Goal: Register for event/course

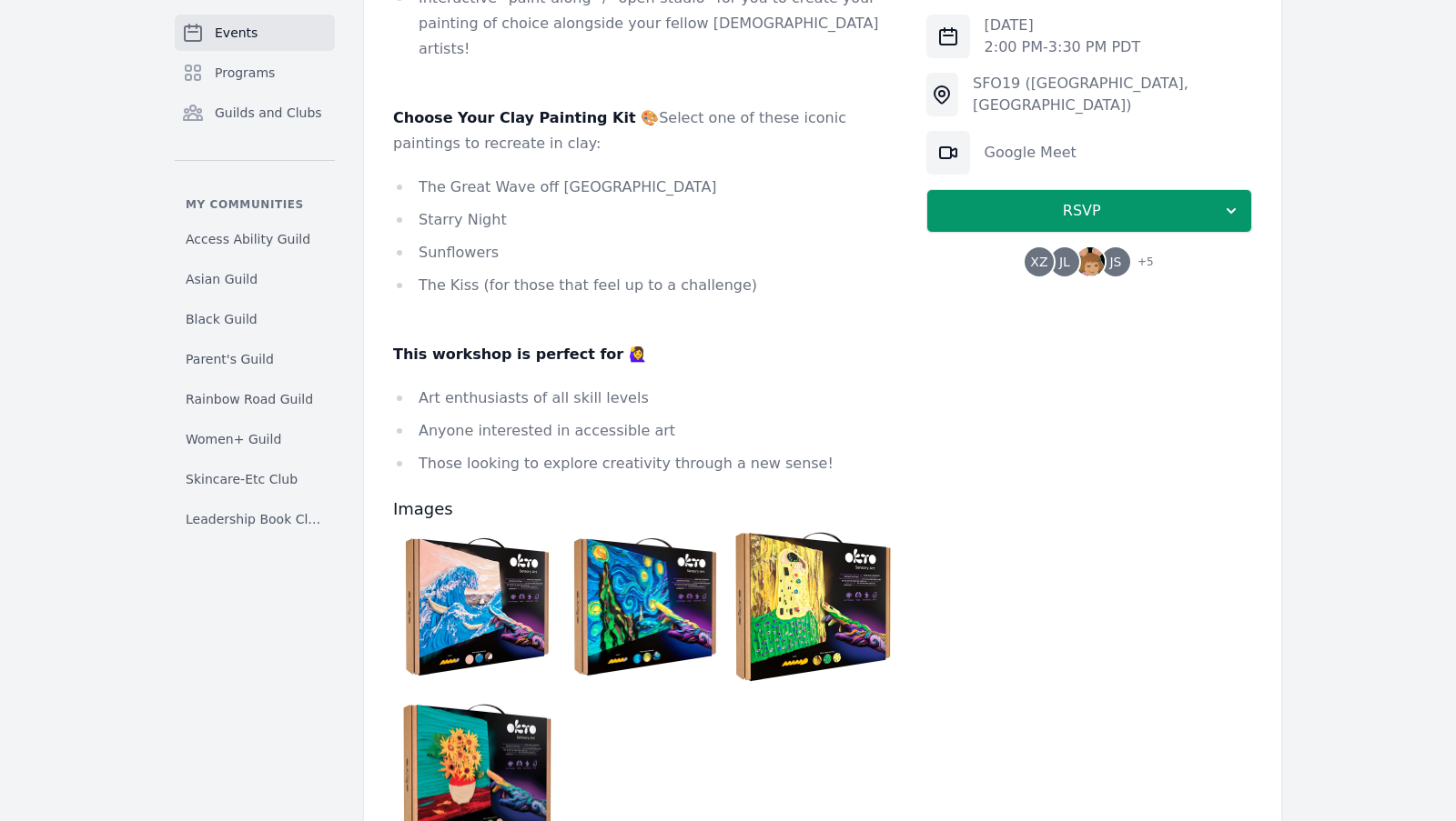
scroll to position [1072, 0]
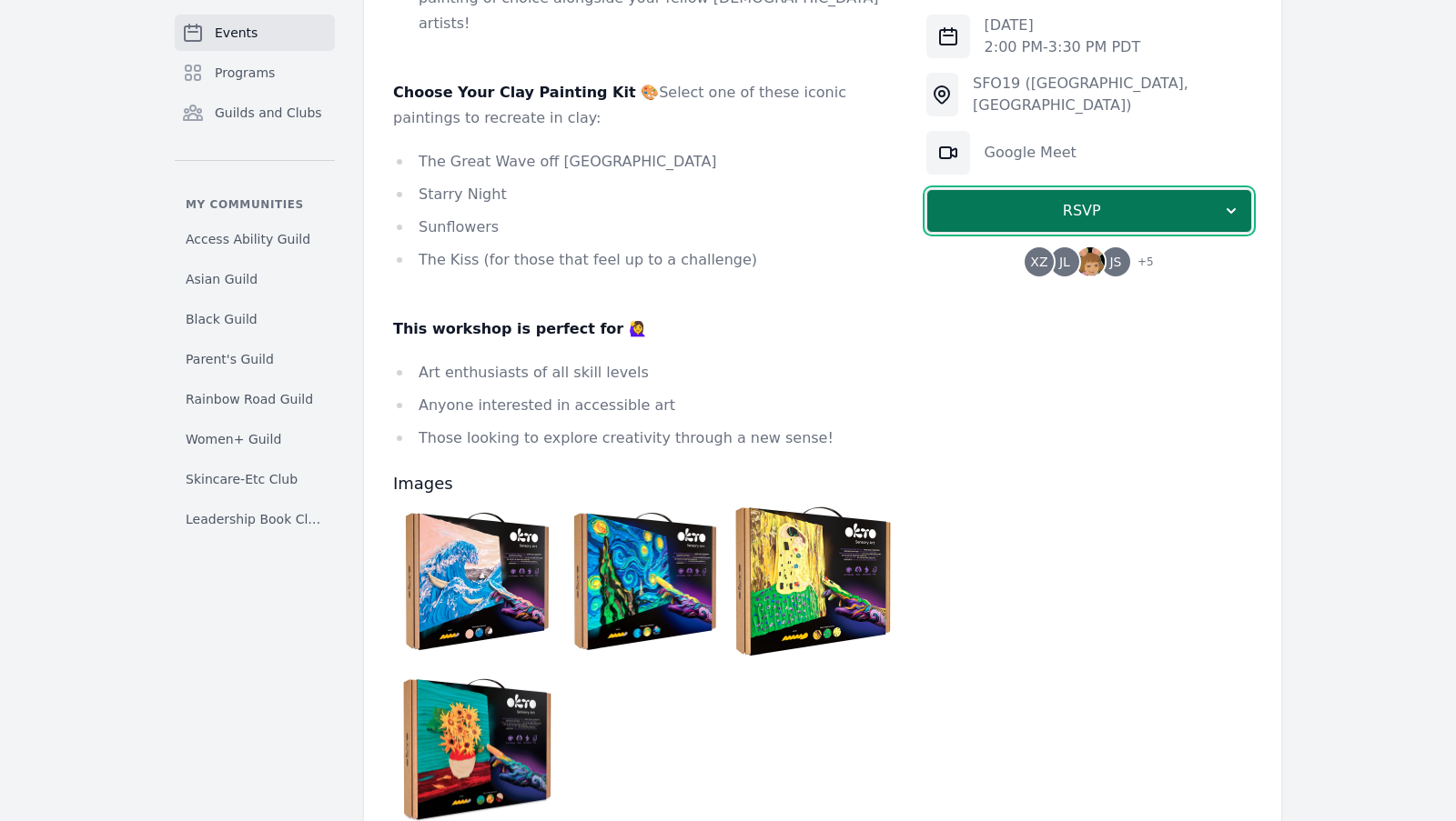
click at [1036, 218] on span "RSVP" at bounding box center [1081, 211] width 280 height 22
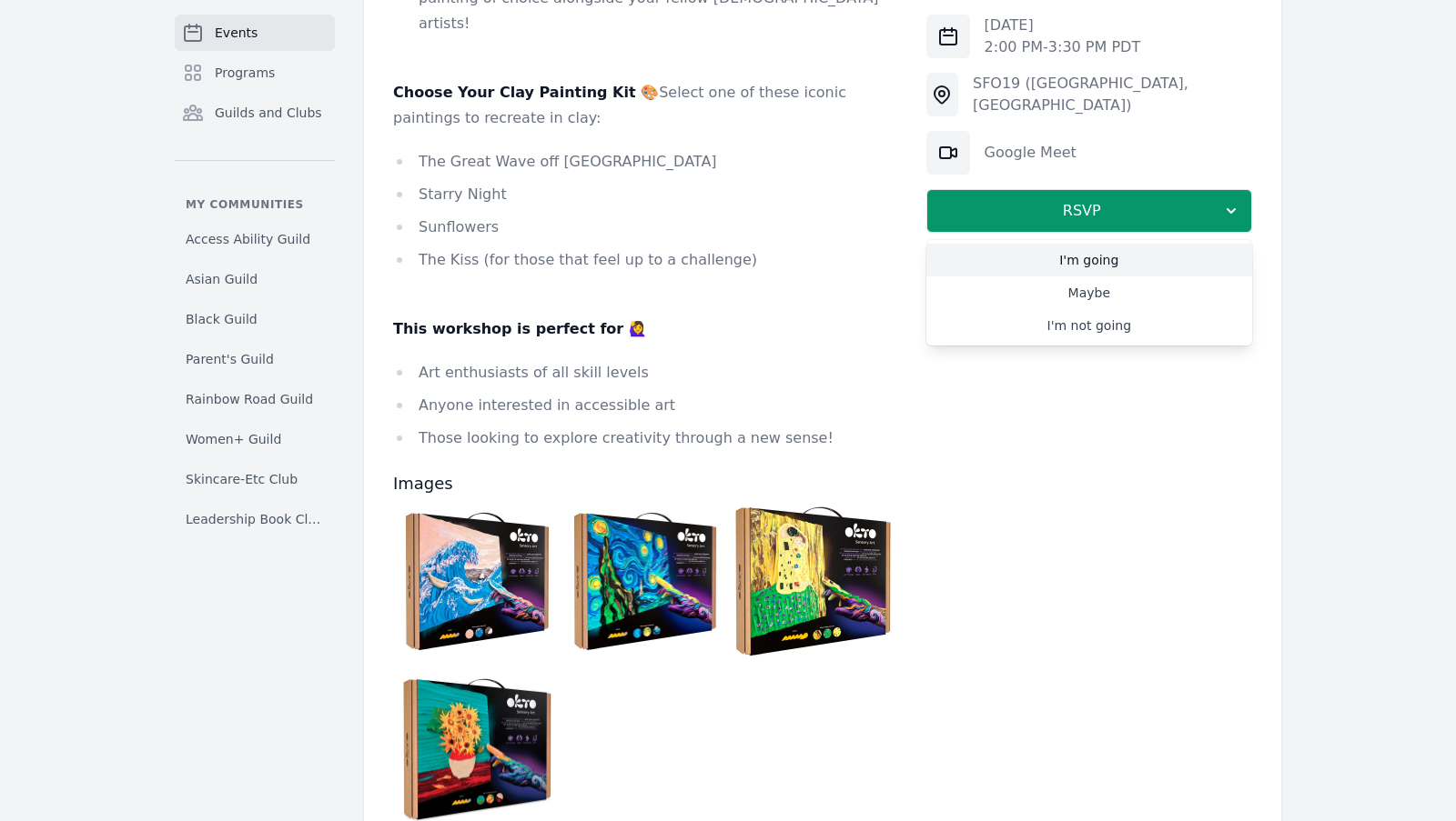
click at [1027, 261] on link "I'm going" at bounding box center [1088, 260] width 326 height 33
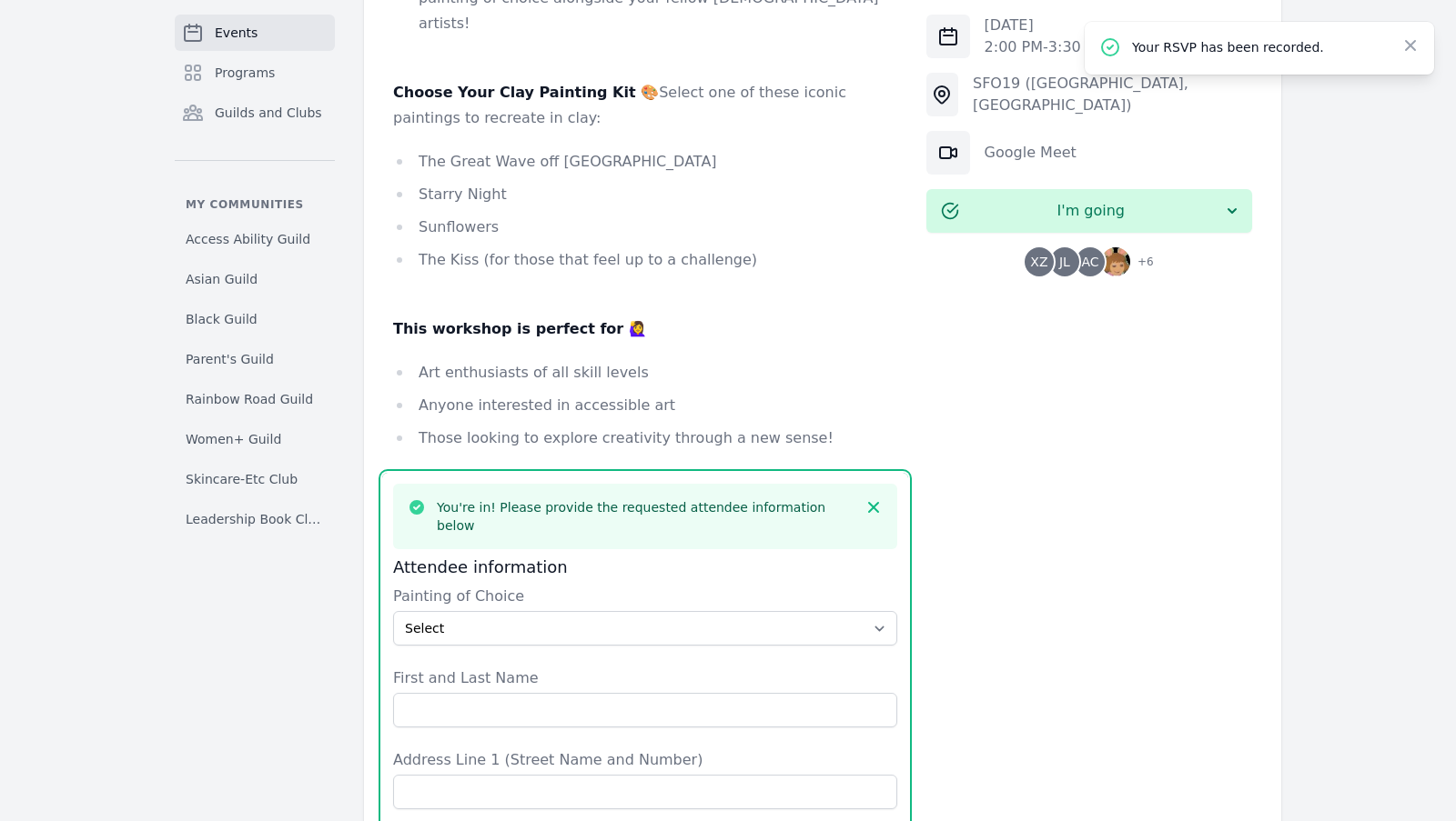
scroll to position [1468, 0]
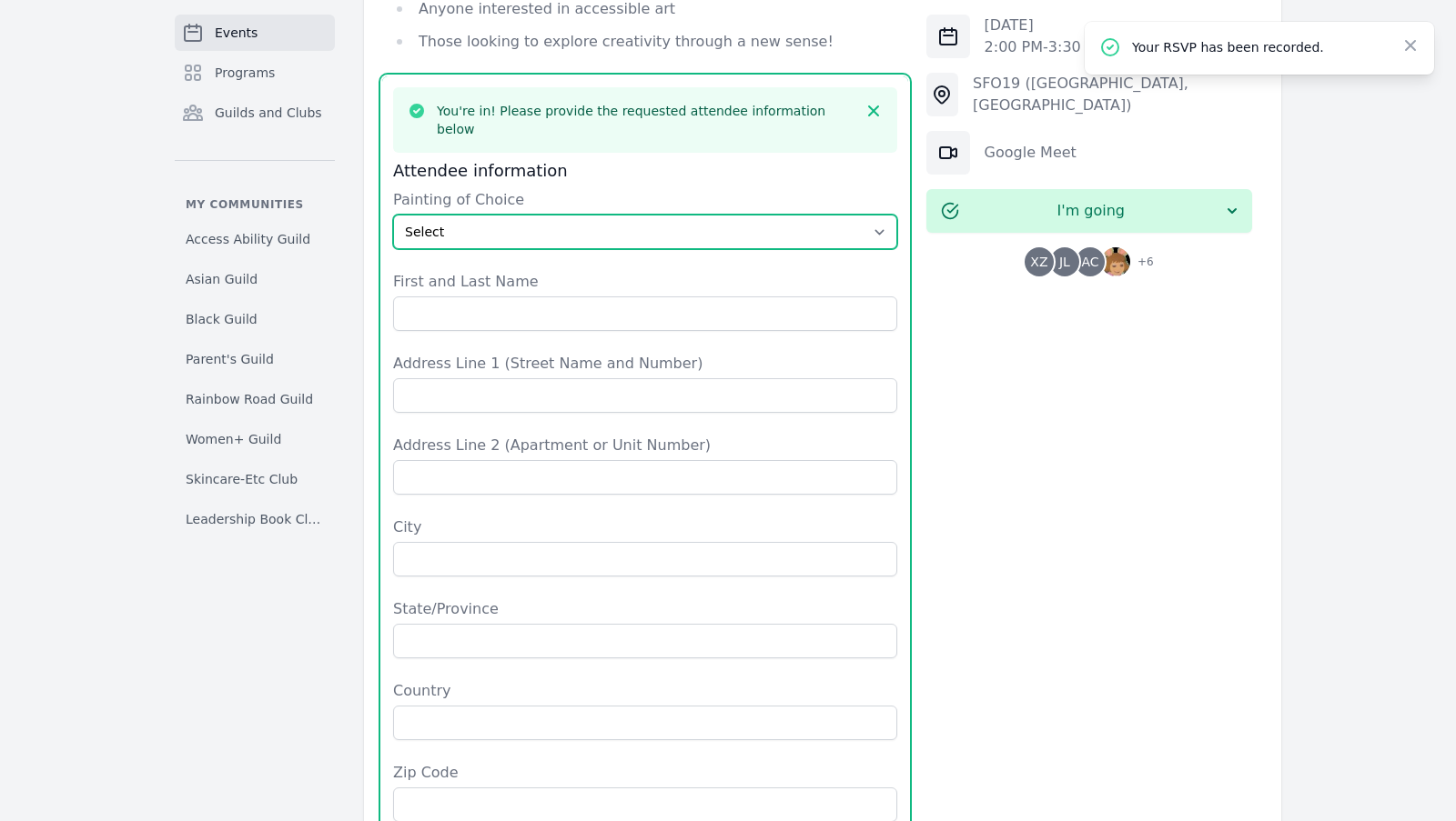
click at [592, 214] on select "Select The Great Wave off Kanagawa Starry Night Sunflowers The Kiss" at bounding box center [645, 232] width 504 height 35
select select "Starry Night"
click at [393, 214] on select "Select The Great Wave off Kanagawa Starry Night Sunflowers The Kiss" at bounding box center [645, 232] width 504 height 35
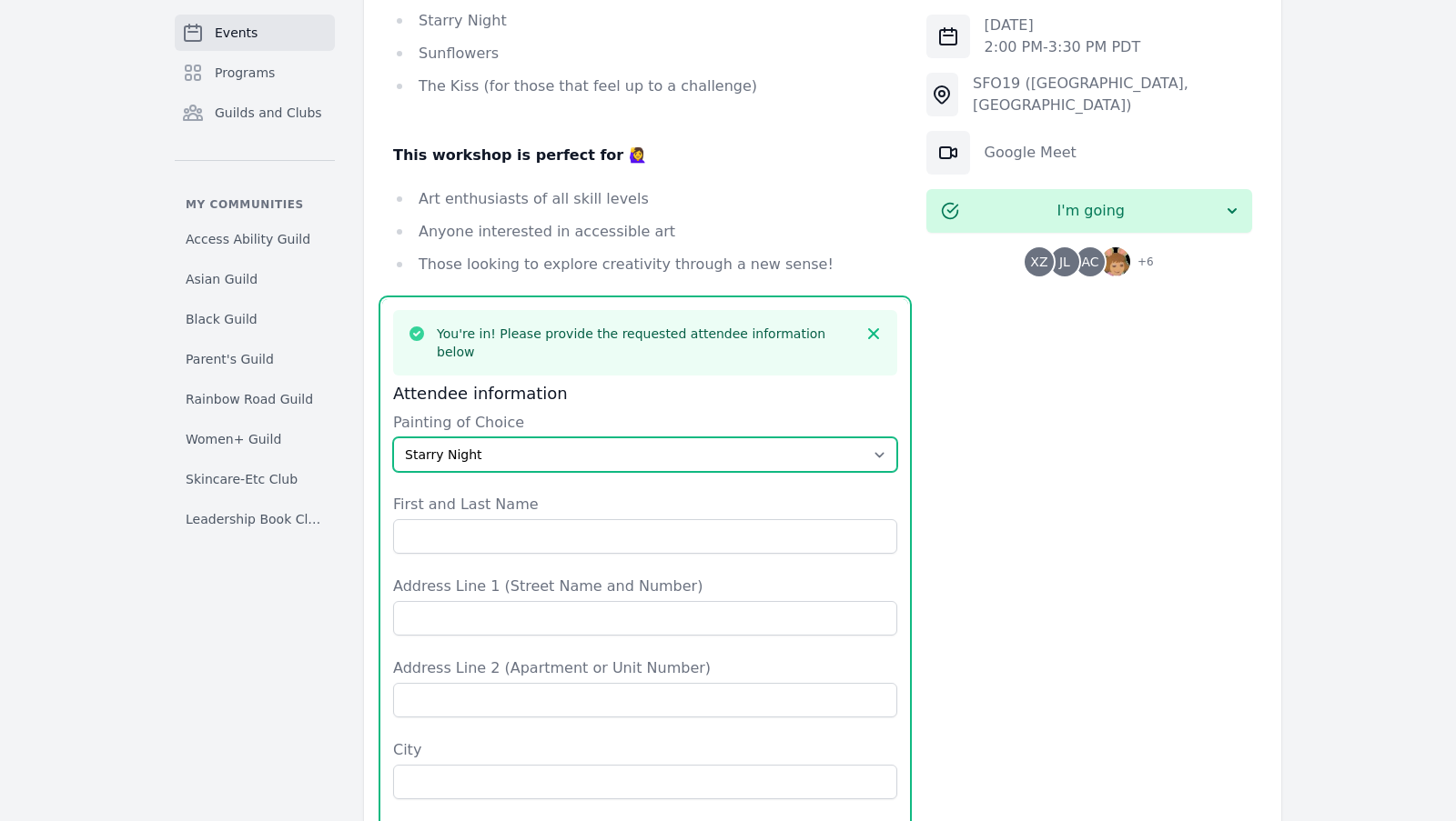
scroll to position [1248, 0]
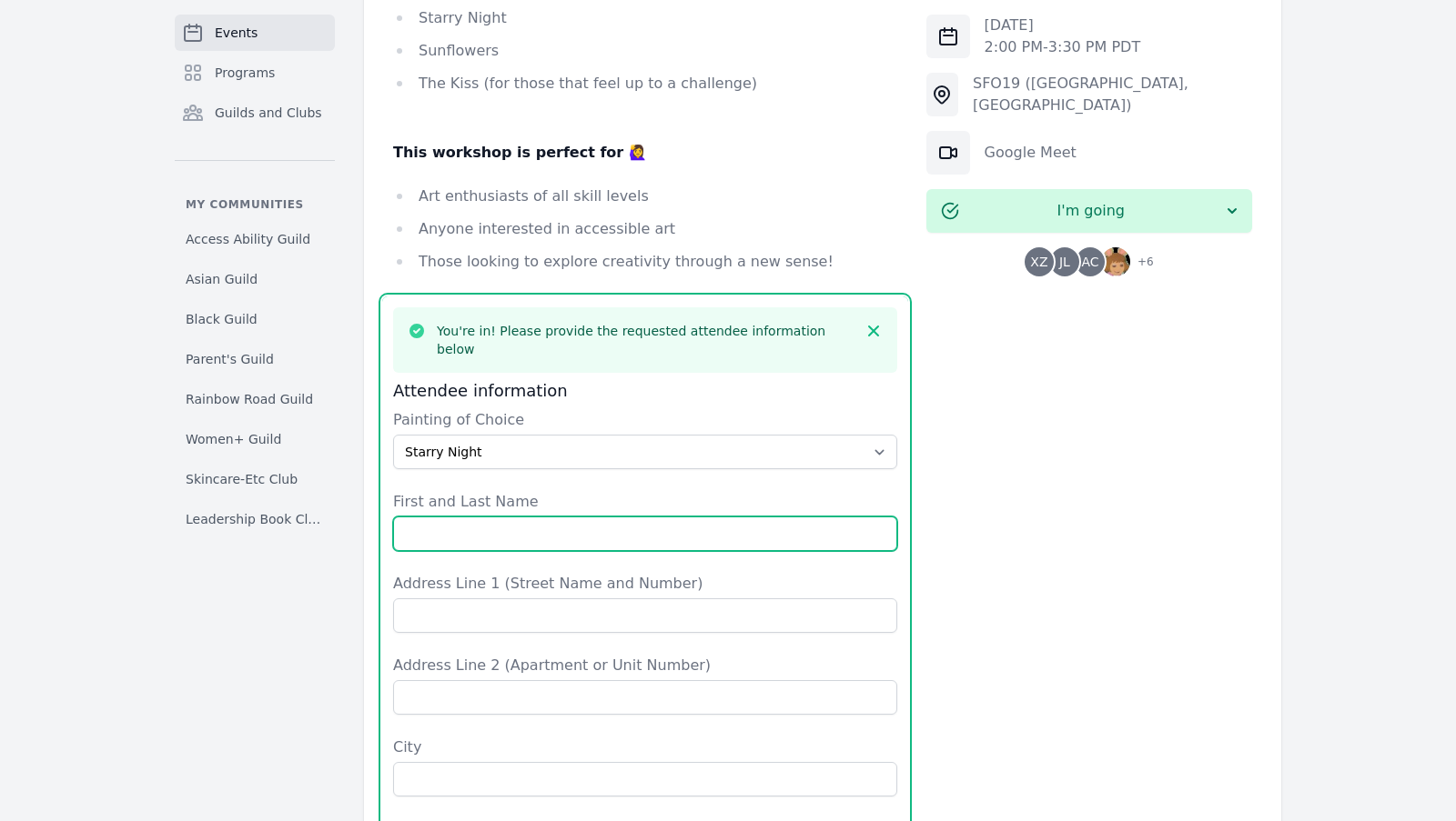
click at [484, 516] on input "First and Last Name" at bounding box center [645, 534] width 504 height 35
type input "[PERSON_NAME]"
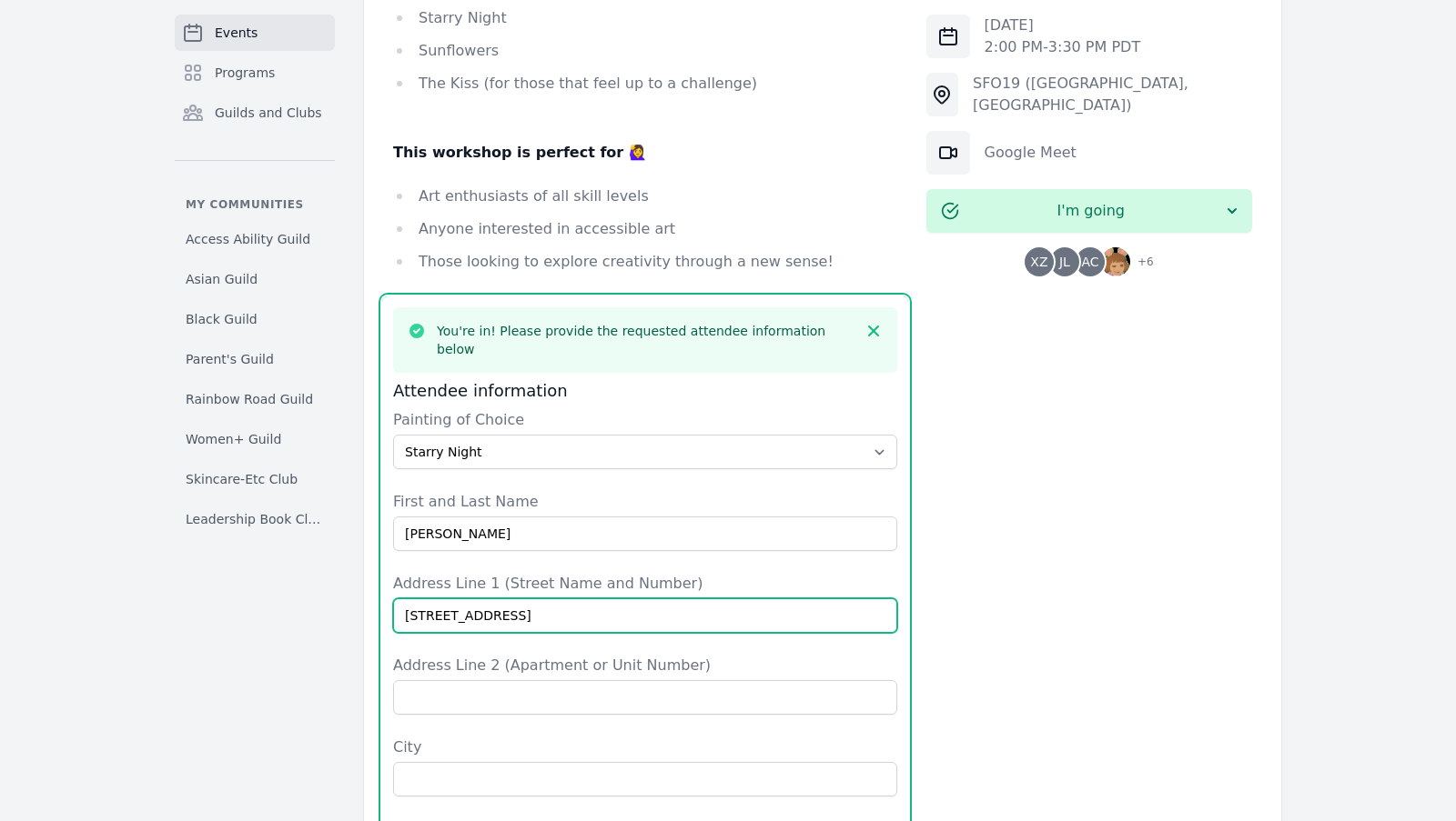
type input "[STREET_ADDRESS]"
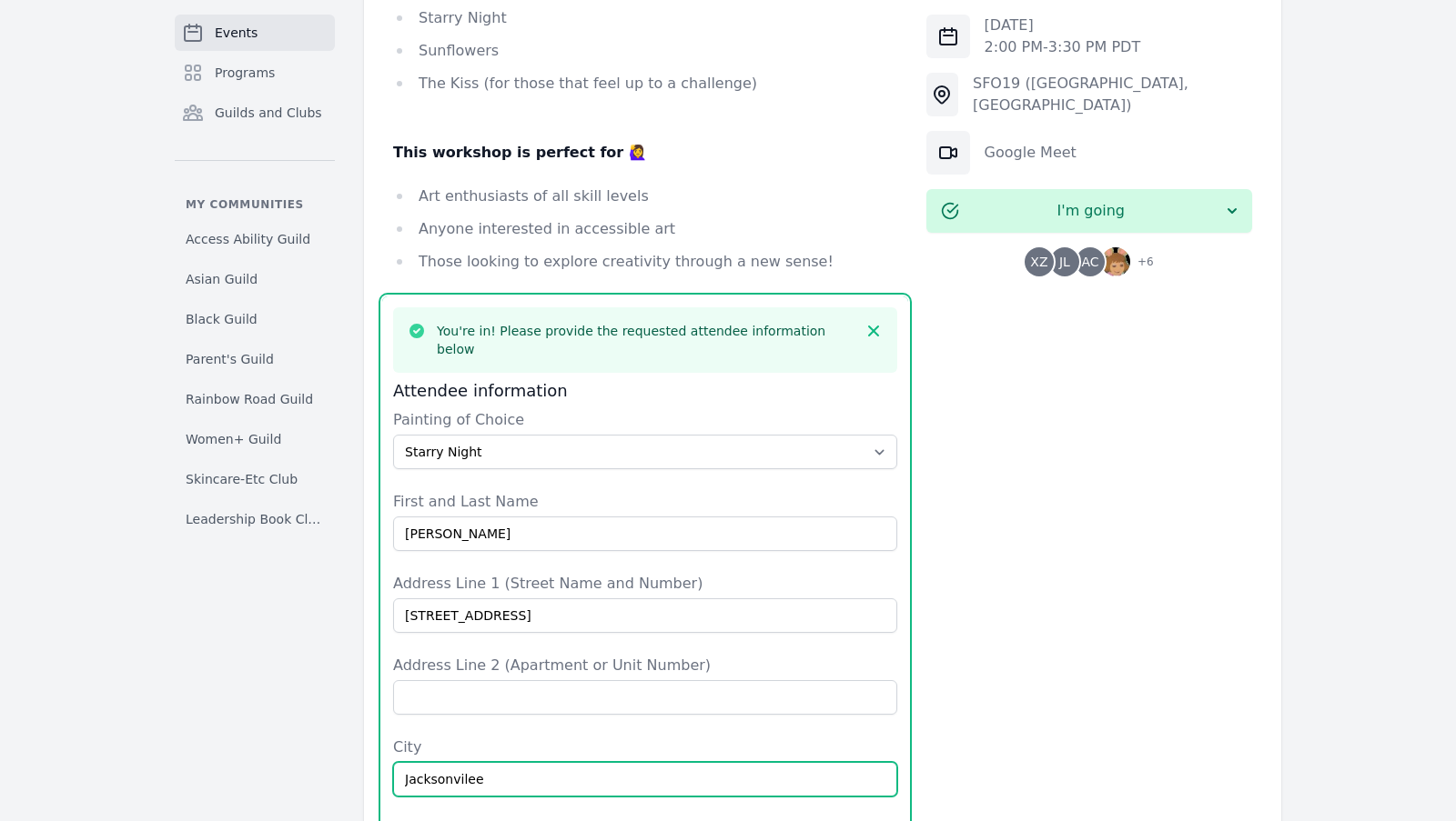
type input "Jacksonvilee"
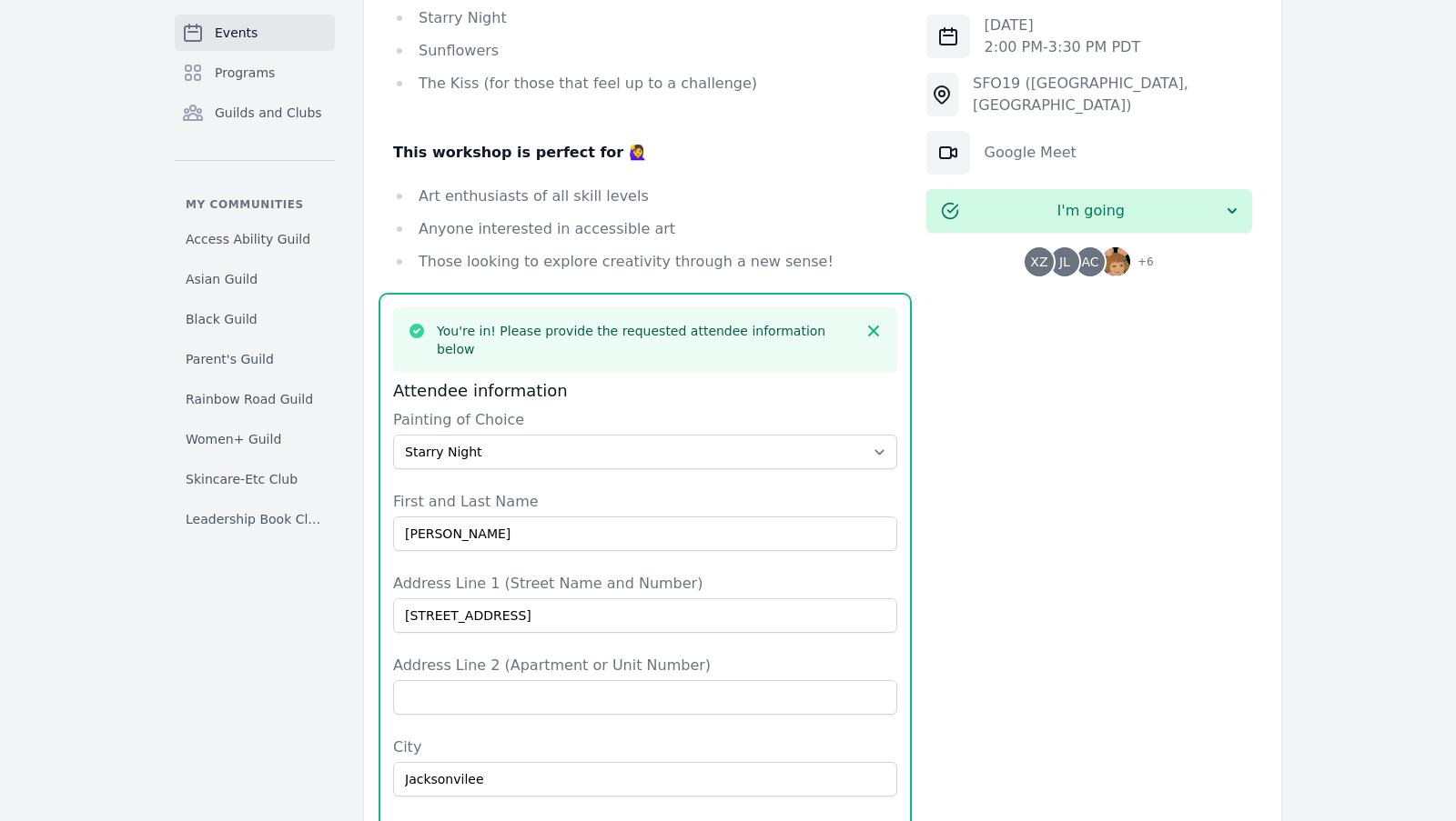
type input "FL"
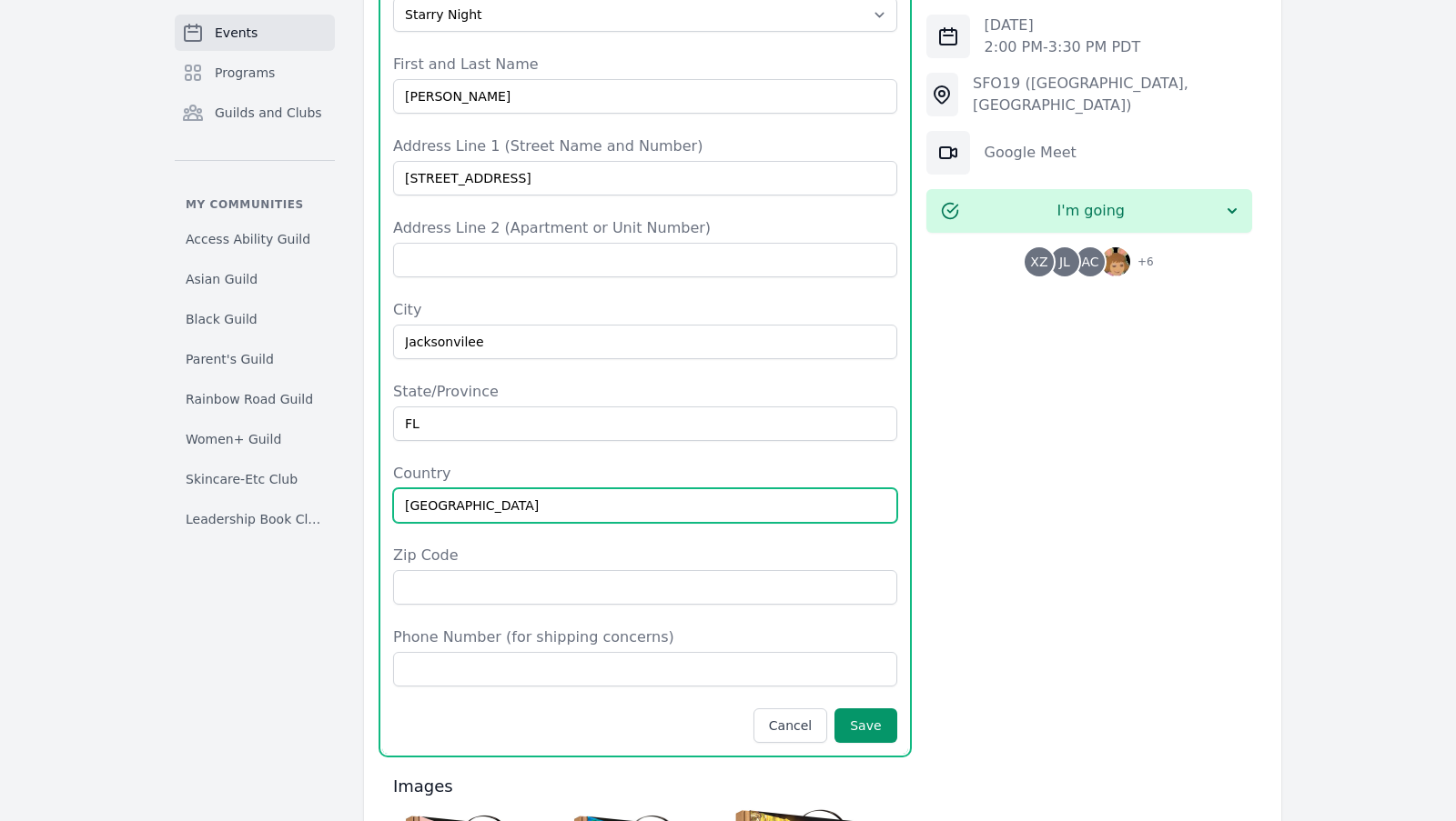
type input "[GEOGRAPHIC_DATA]"
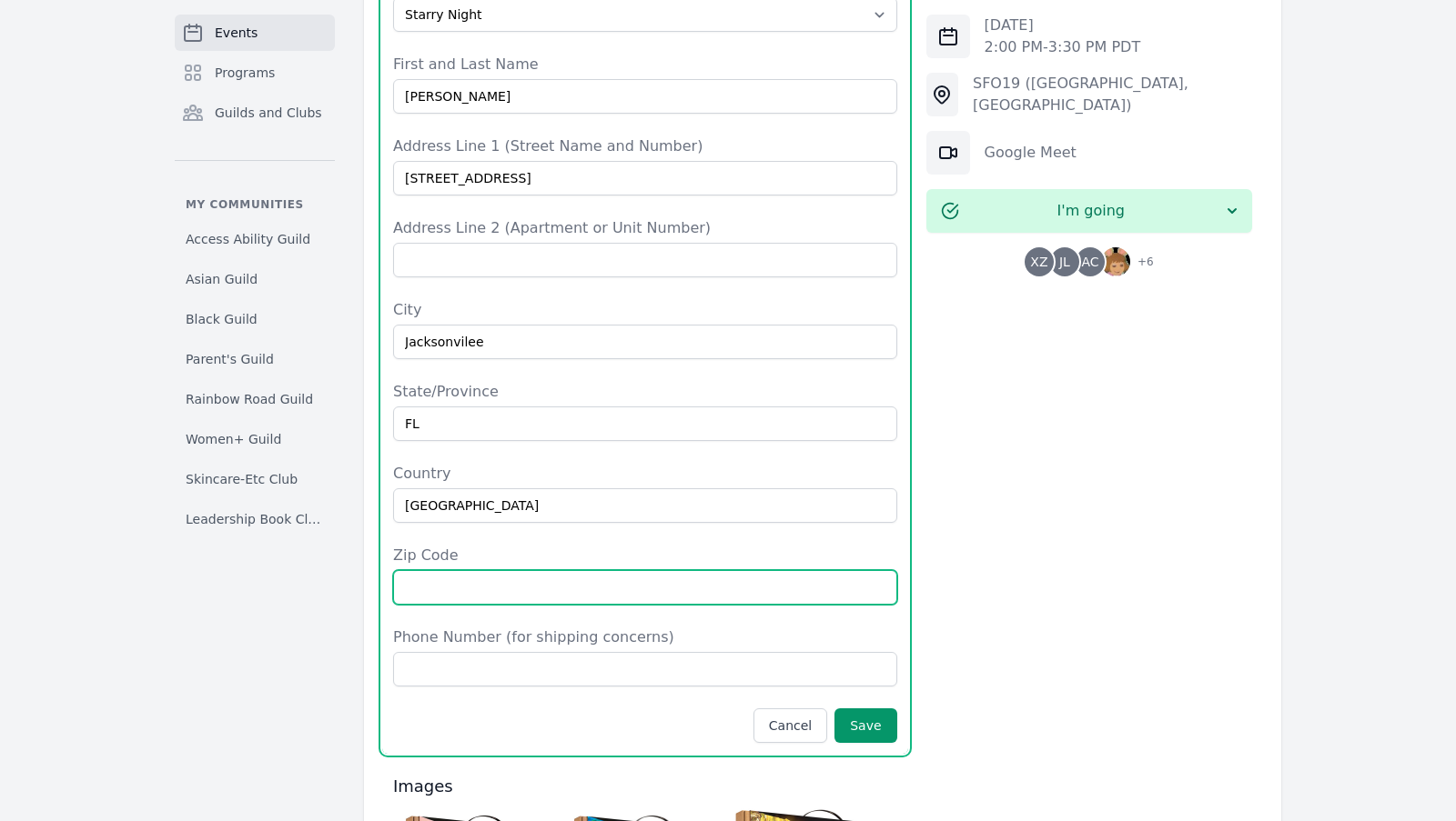
type input "2"
type input "32207"
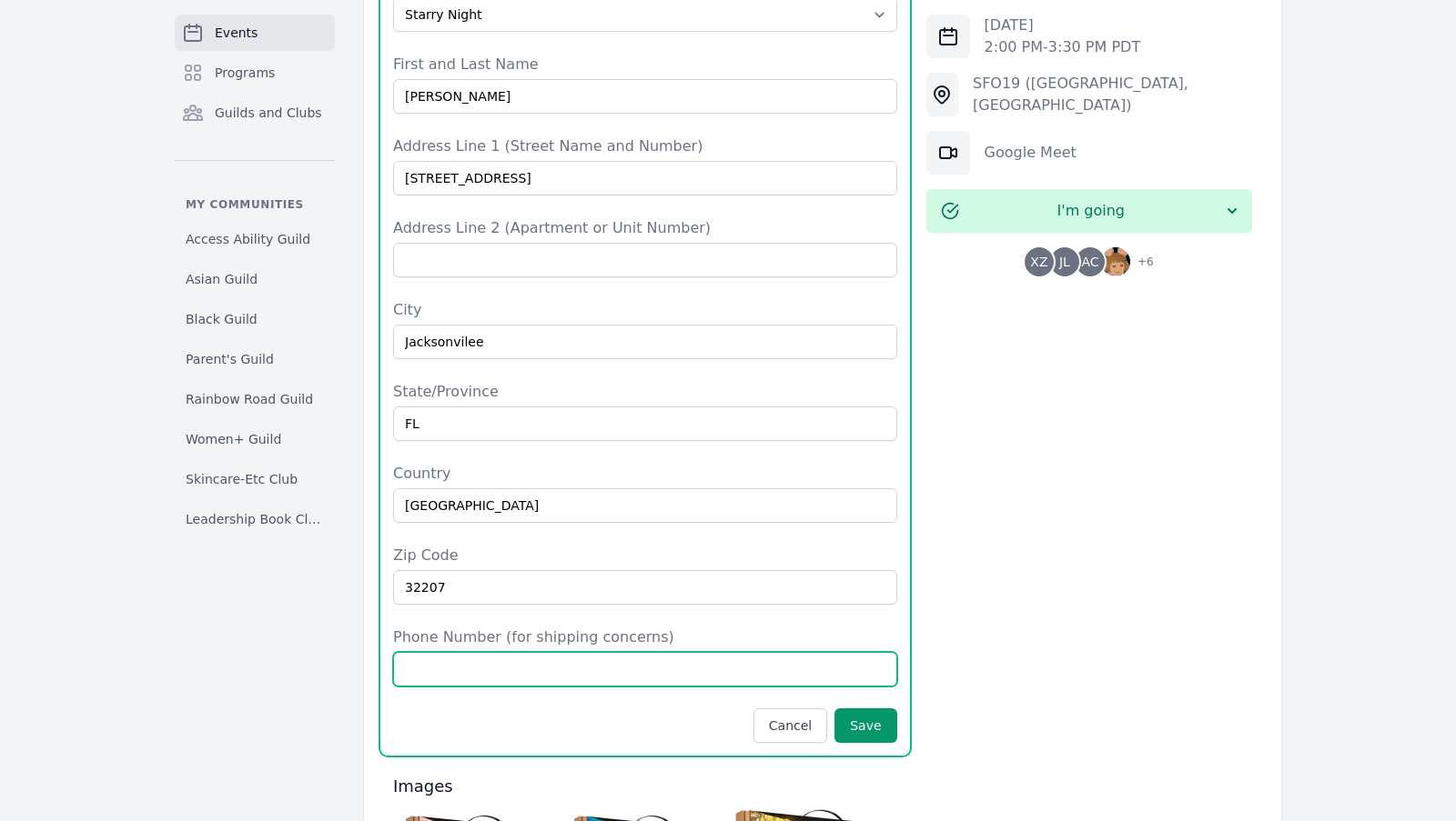
click at [567, 652] on input "Phone Number (for shipping concerns)" at bounding box center [645, 670] width 504 height 35
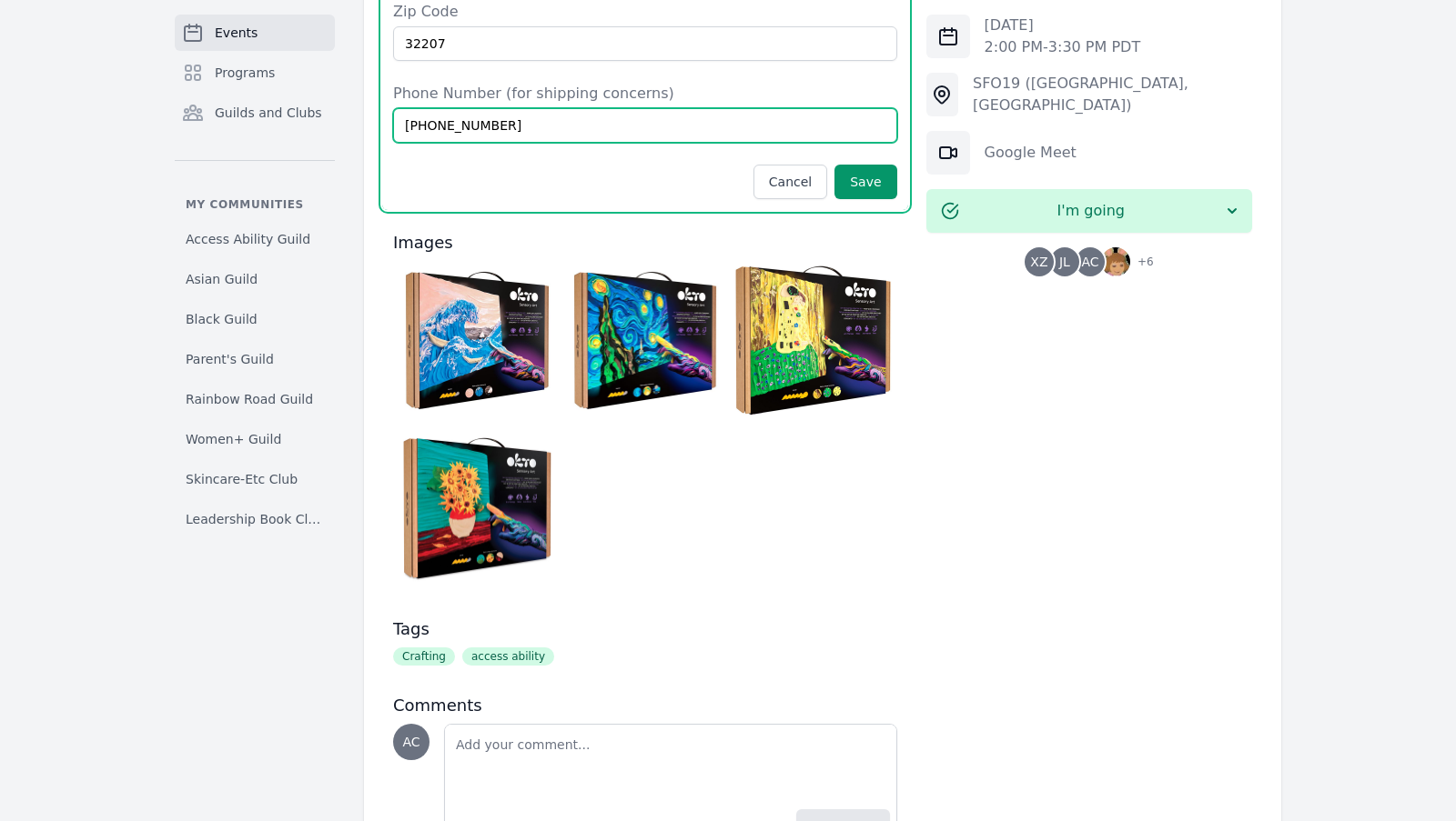
scroll to position [2230, 0]
type input "[PHONE_NUMBER]"
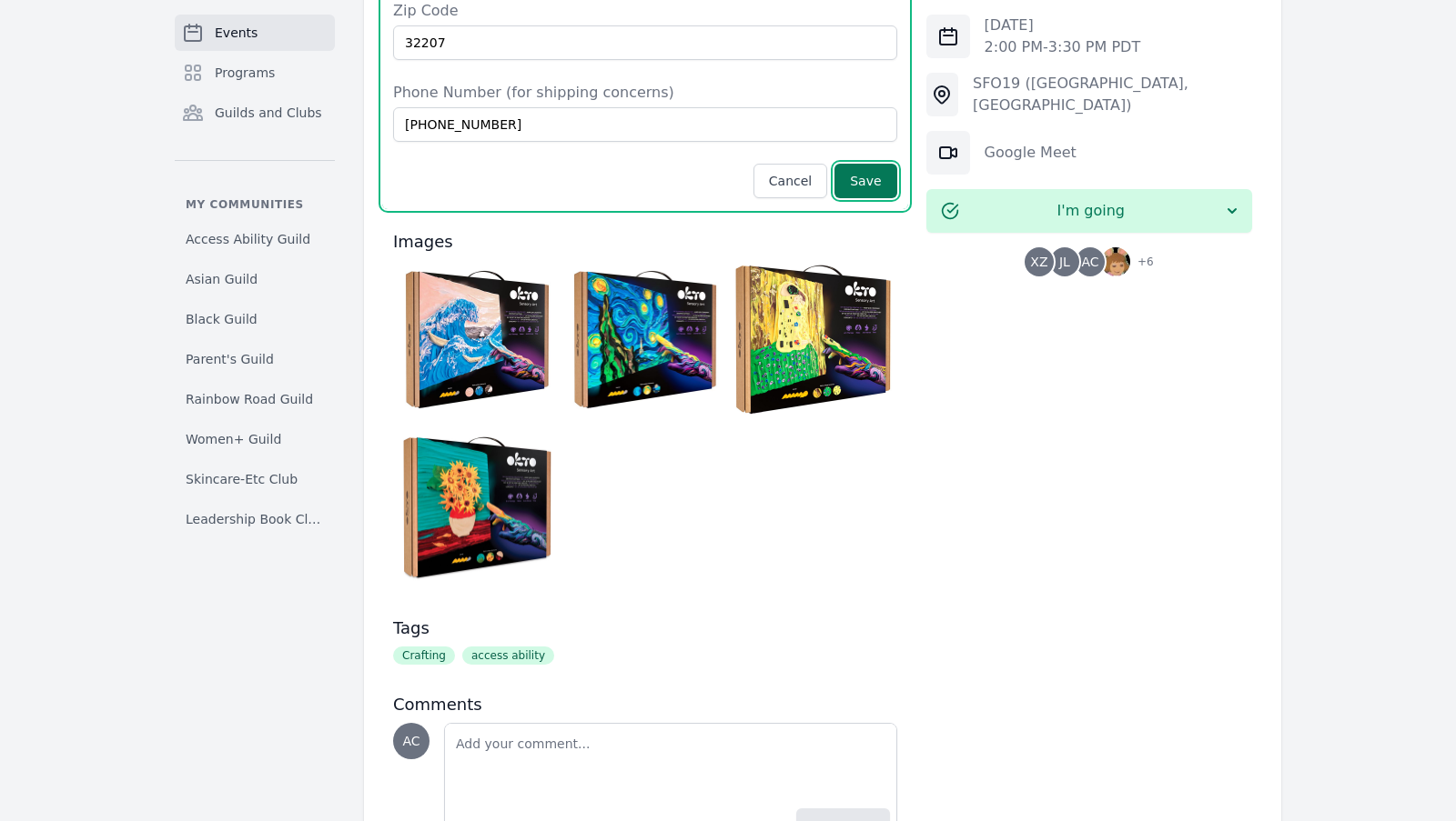
click at [883, 163] on button "Save" at bounding box center [865, 181] width 62 height 35
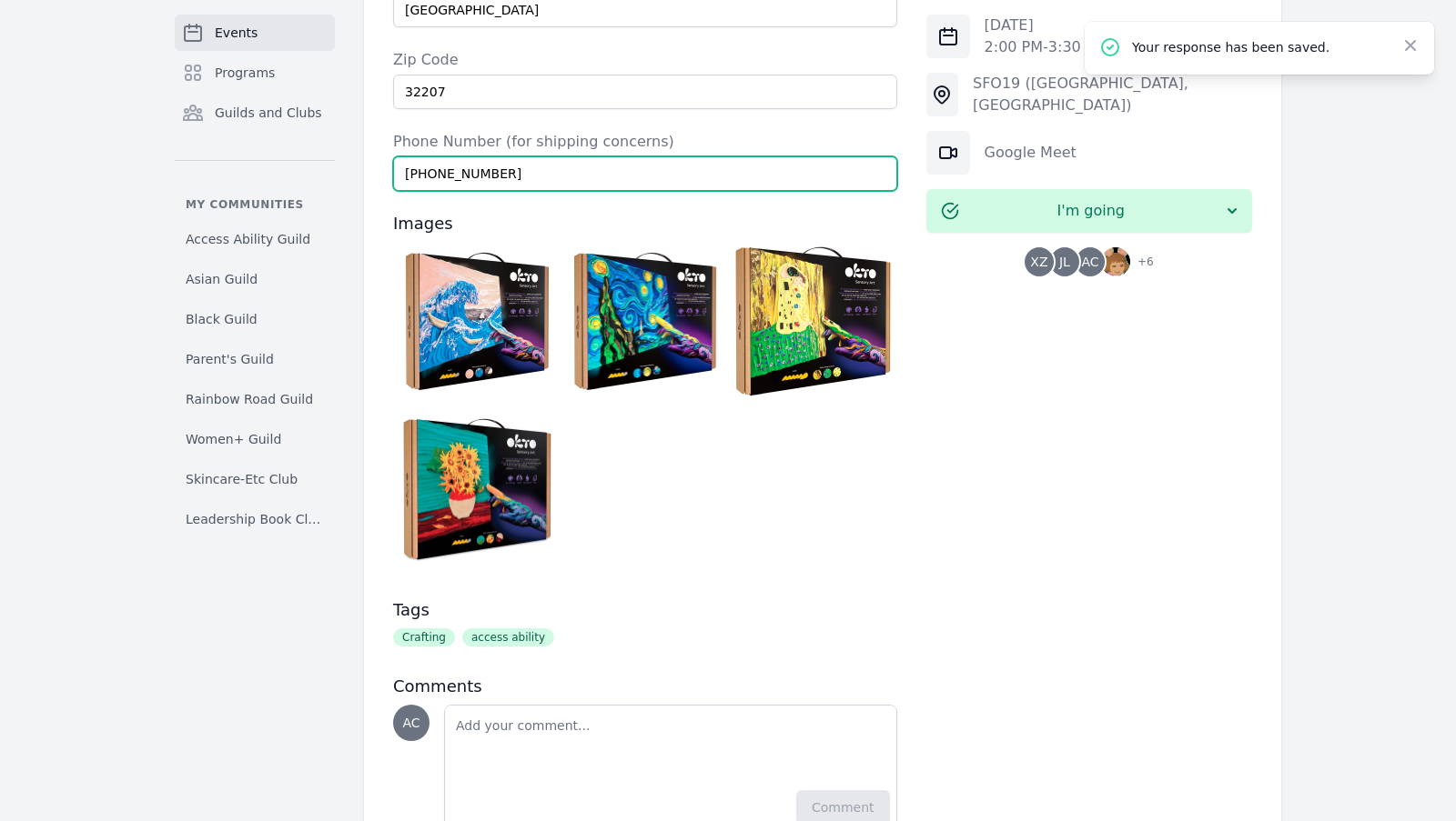
scroll to position [2176, 0]
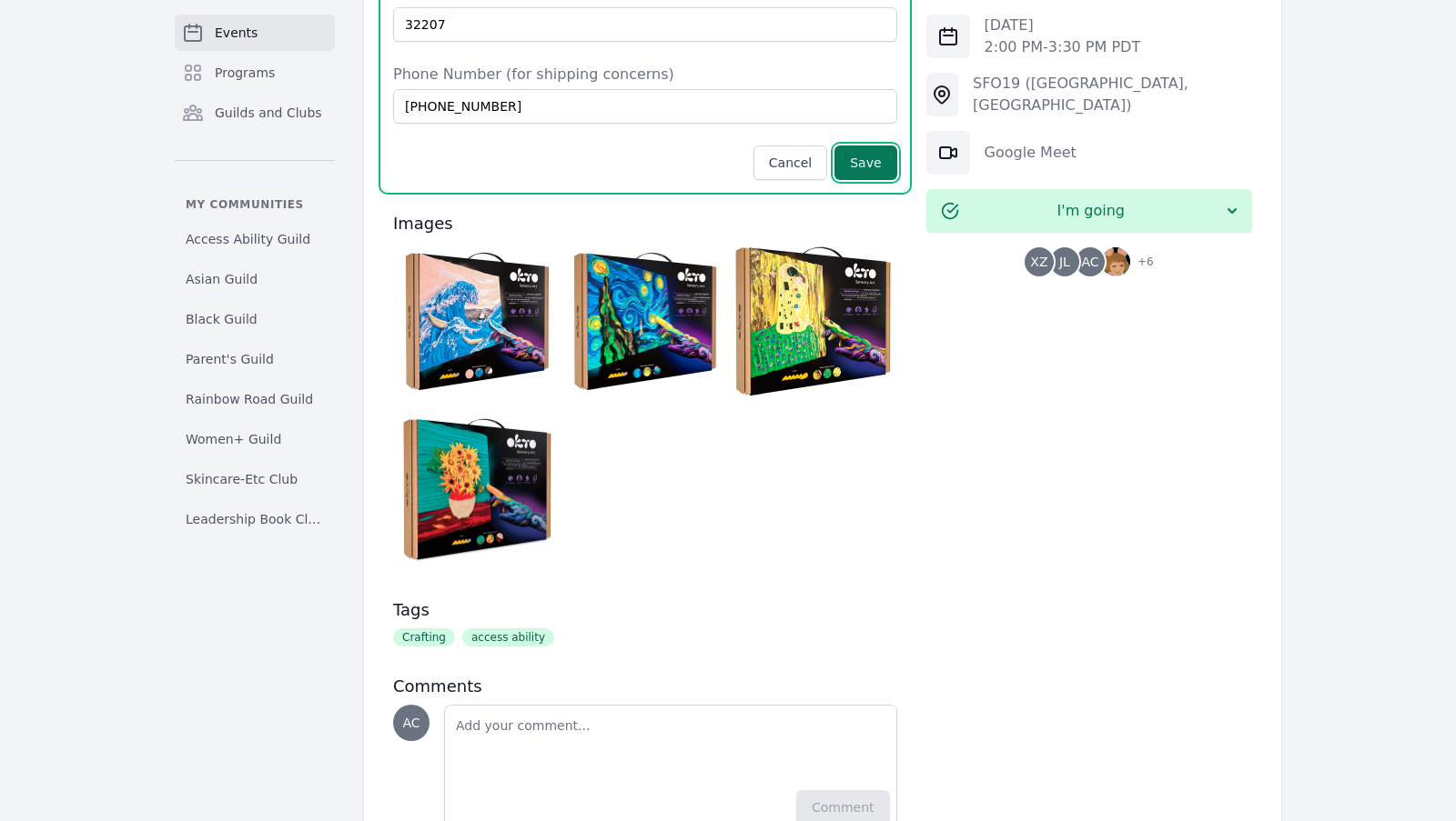
click at [866, 146] on button "Save" at bounding box center [865, 163] width 62 height 35
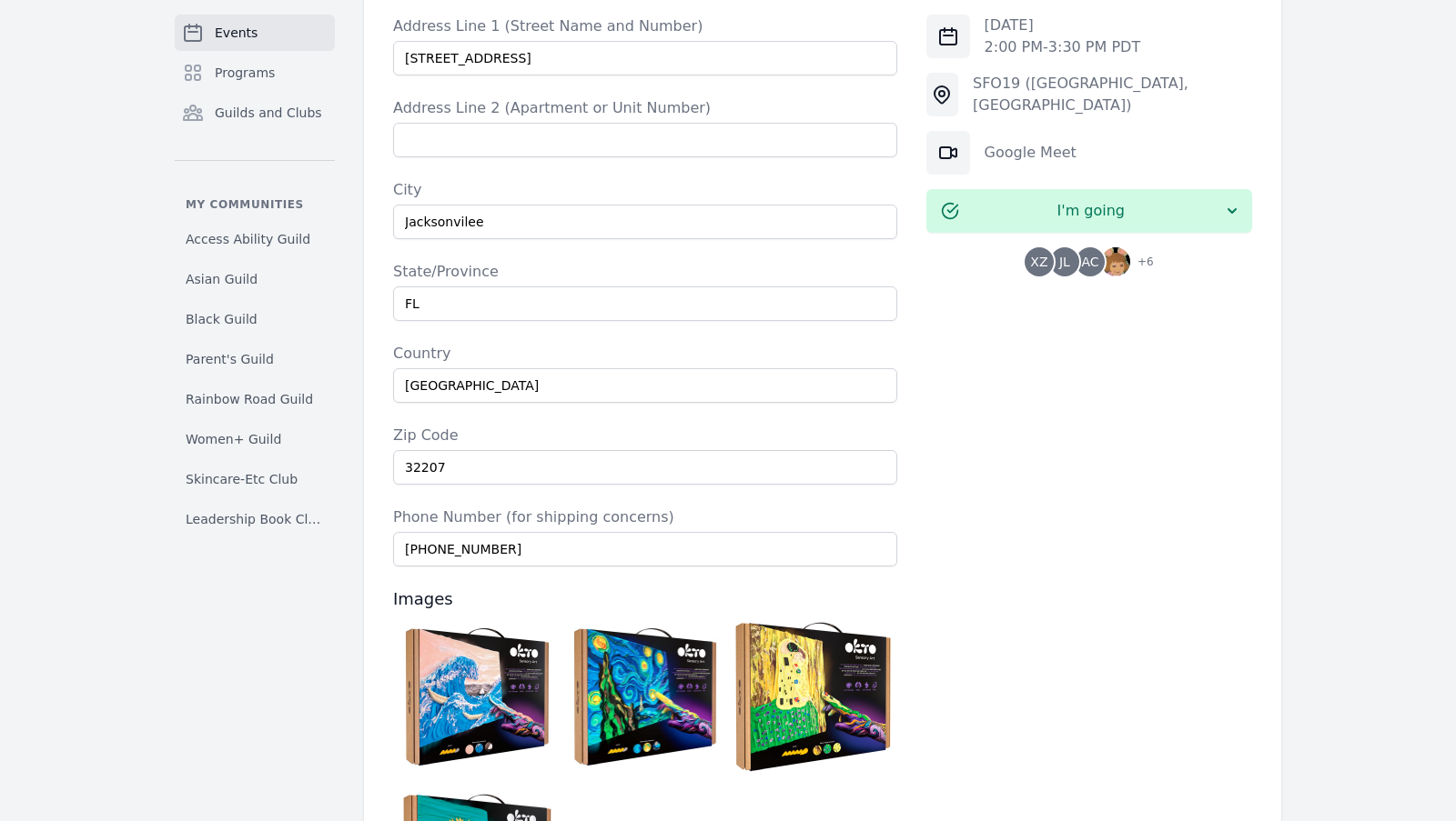
scroll to position [1735, 0]
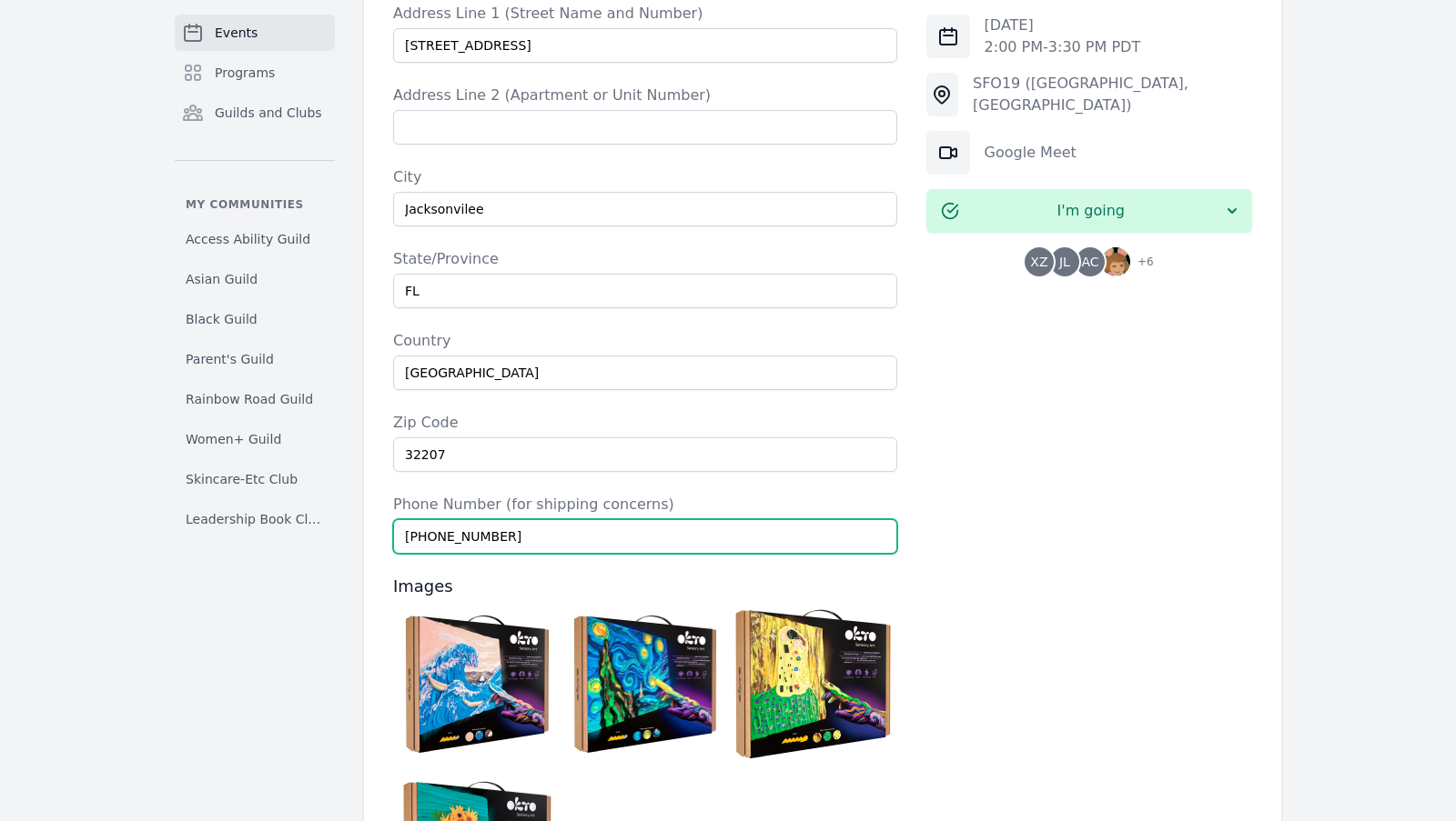
click at [658, 494] on div "Phone Number (for shipping concerns) [PHONE_NUMBER]" at bounding box center [645, 524] width 504 height 60
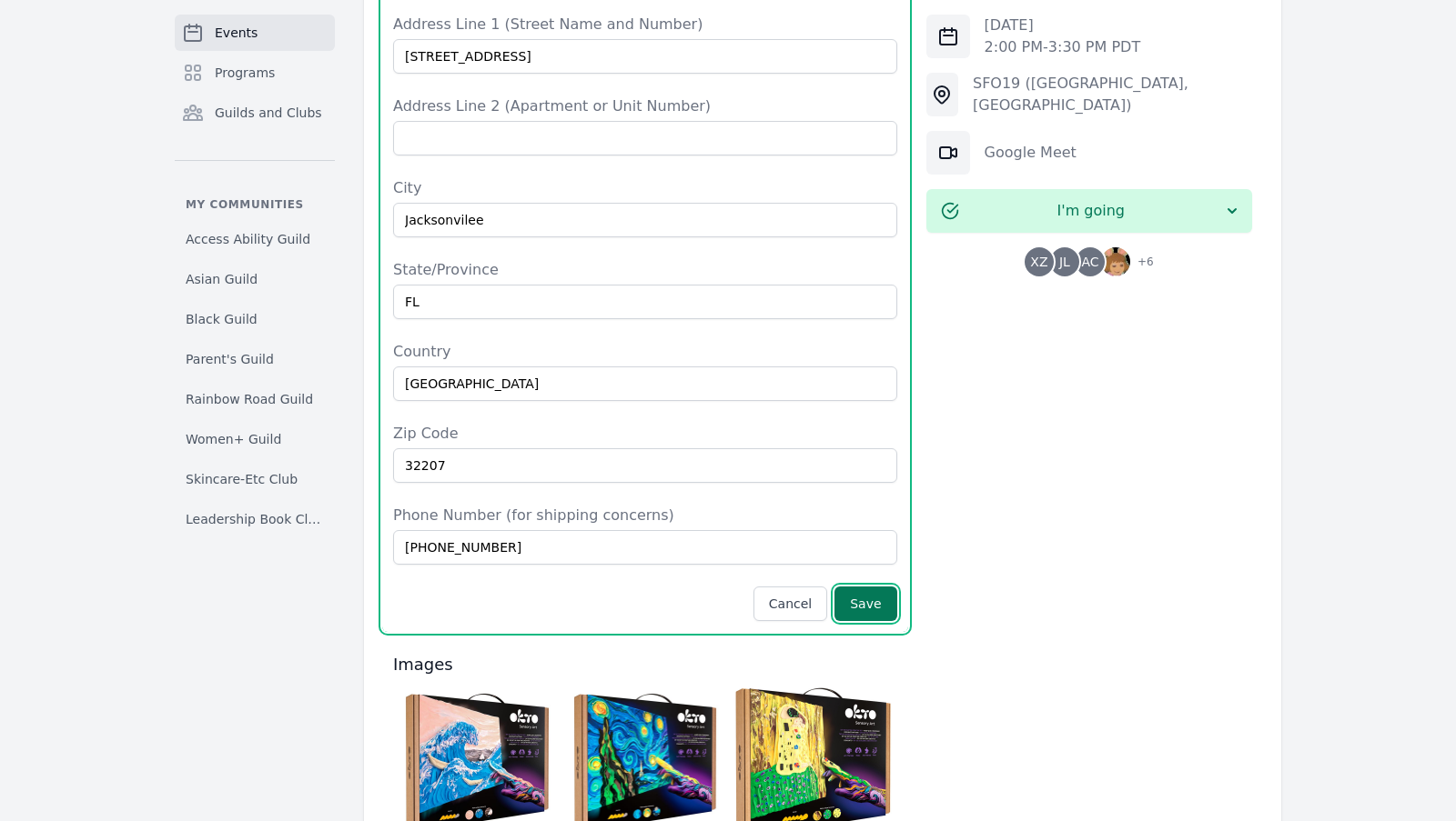
click at [860, 587] on button "Save" at bounding box center [865, 604] width 62 height 35
